Goal: Information Seeking & Learning: Find specific fact

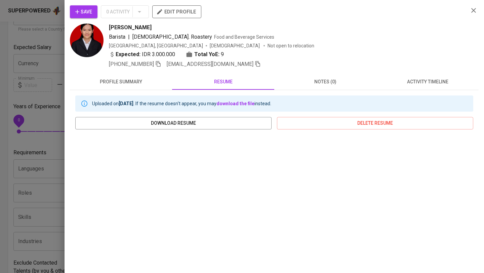
scroll to position [101, 0]
click at [472, 10] on icon "button" at bounding box center [473, 10] width 8 height 8
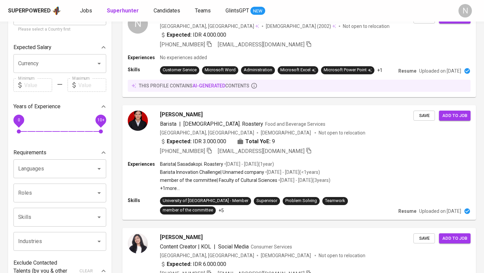
scroll to position [0, 0]
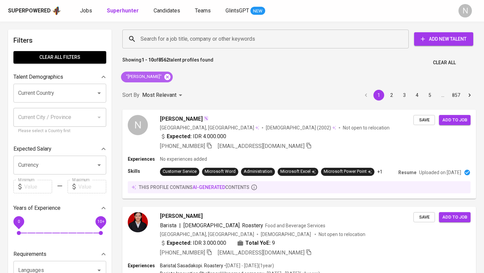
click at [164, 77] on icon at bounding box center [167, 77] width 6 height 6
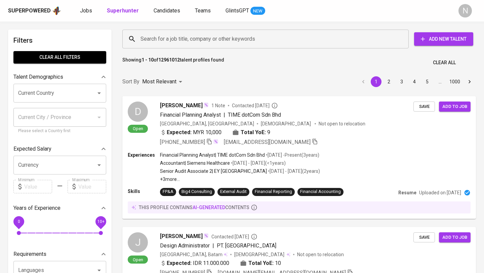
click at [162, 44] on input "Search for a job title, company or other keywords" at bounding box center [267, 39] width 257 height 13
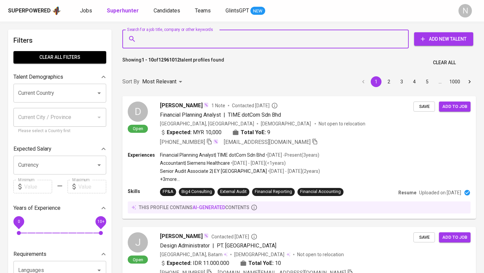
paste input "[EMAIL_ADDRESS][DOMAIN_NAME]"
type input "[EMAIL_ADDRESS][DOMAIN_NAME]"
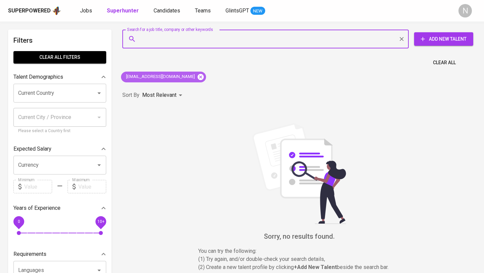
click at [197, 77] on icon at bounding box center [200, 76] width 7 height 7
